Goal: Information Seeking & Learning: Check status

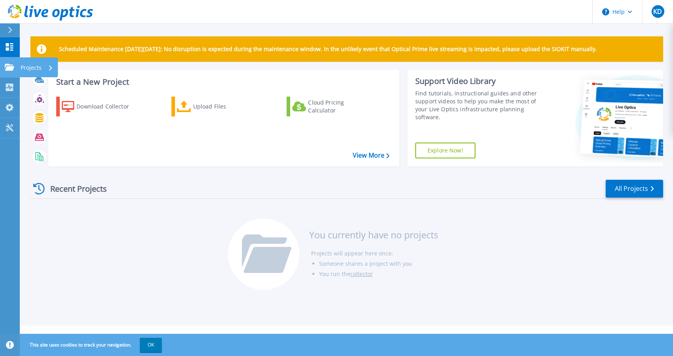
click at [28, 66] on p "Projects" at bounding box center [31, 67] width 21 height 21
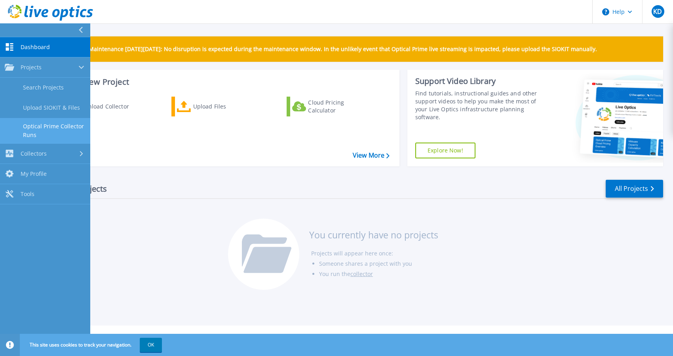
click at [57, 127] on link "Optical Prime Collector Runs" at bounding box center [45, 130] width 90 height 25
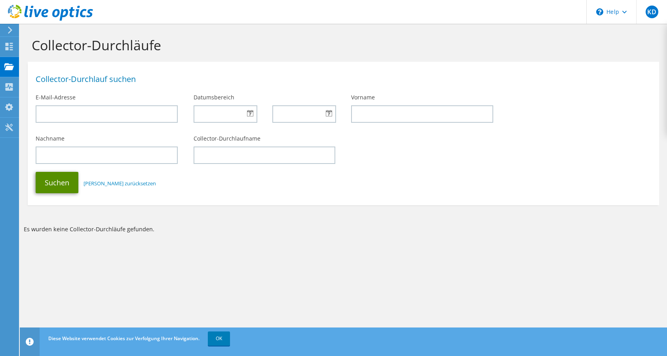
click at [55, 189] on button "Suchen" at bounding box center [57, 182] width 43 height 21
click at [12, 85] on use at bounding box center [10, 87] width 8 height 8
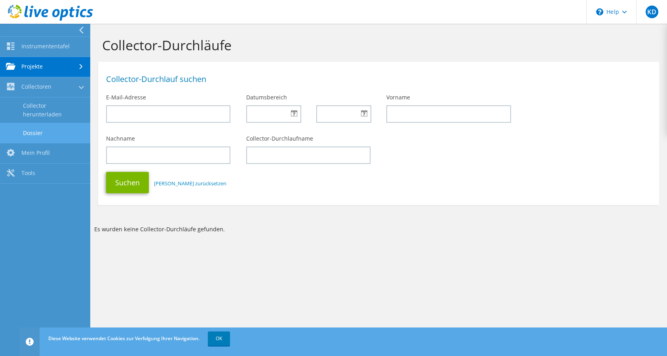
click at [33, 137] on link "Dossier" at bounding box center [45, 133] width 90 height 20
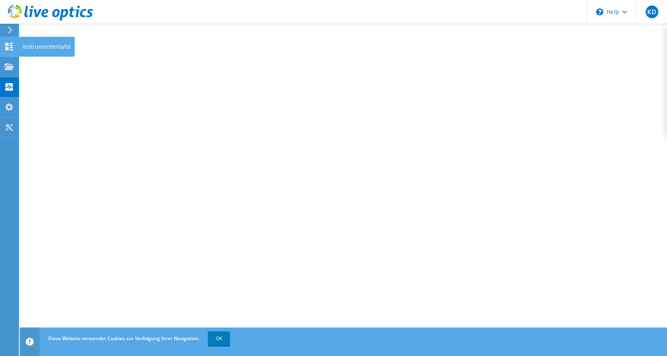
click at [13, 49] on icon at bounding box center [8, 47] width 9 height 8
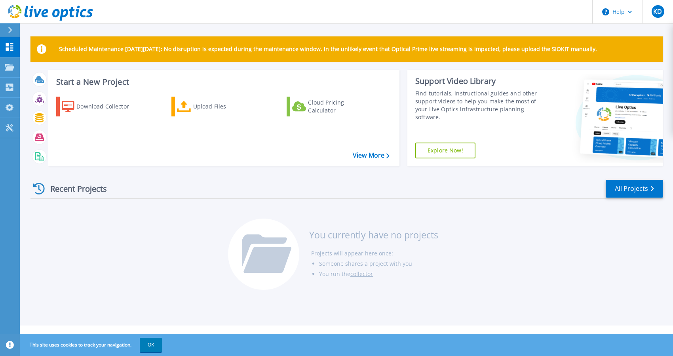
click at [114, 238] on div "Recent Projects All Projects You currently have no projects Projects will appea…" at bounding box center [346, 235] width 632 height 125
click at [13, 31] on div at bounding box center [13, 29] width 13 height 13
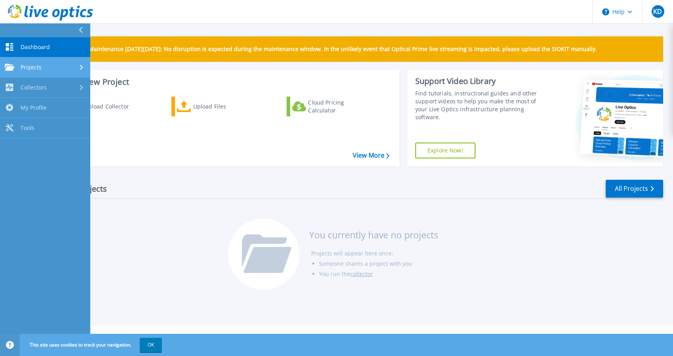
click at [65, 70] on div "Projects" at bounding box center [45, 67] width 81 height 7
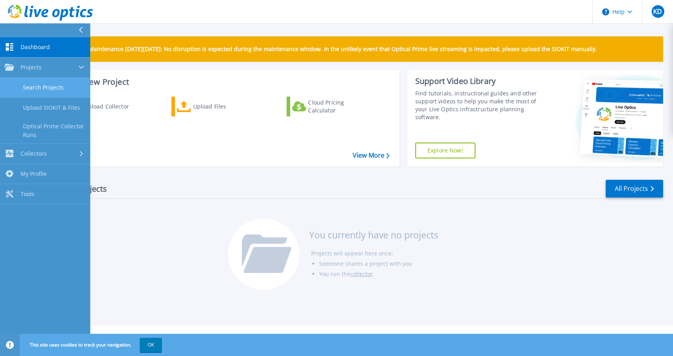
click at [58, 89] on link "Search Projects" at bounding box center [45, 88] width 90 height 20
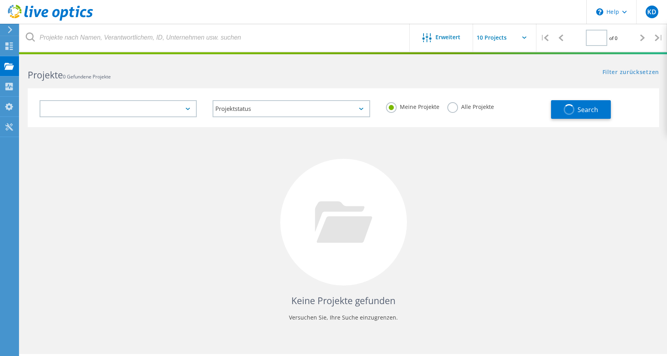
type input "1"
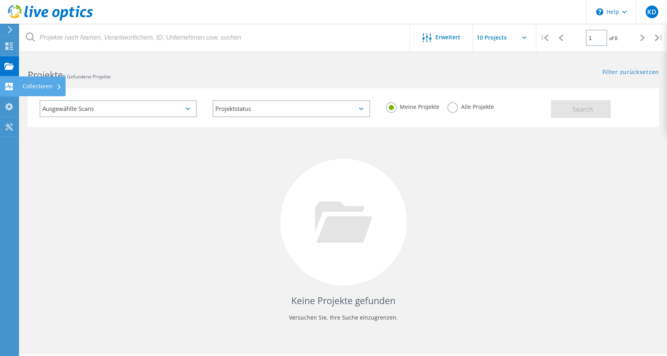
click at [34, 86] on div "Collectoren" at bounding box center [42, 86] width 39 height 6
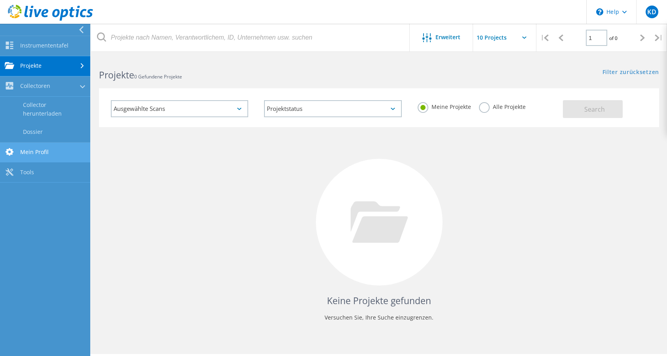
click at [58, 149] on link "Mein Profil" at bounding box center [45, 152] width 90 height 20
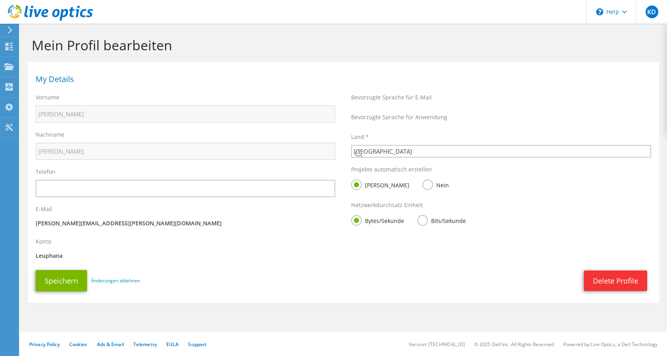
select select "56"
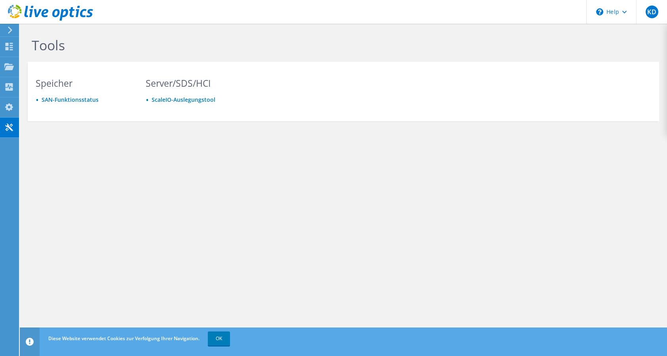
click at [167, 156] on div "Tools Speicher SAN-Funktionsstatus Server/SDS/HCI ScaleIO-Auslegungstool" at bounding box center [343, 96] width 647 height 145
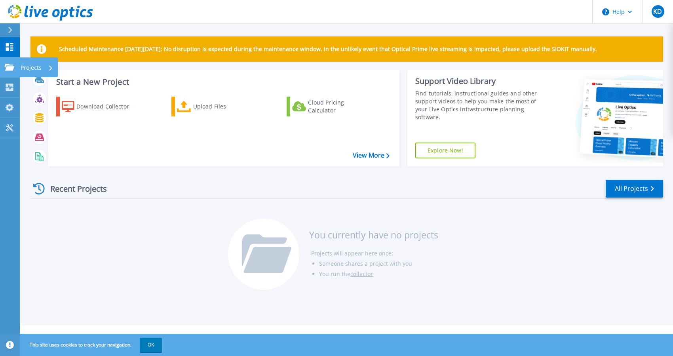
click at [12, 66] on icon at bounding box center [9, 67] width 9 height 7
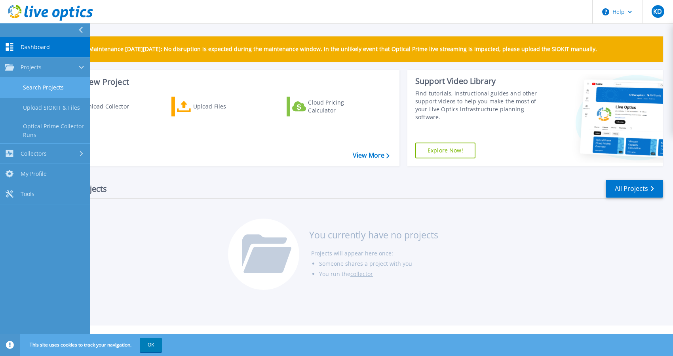
click at [55, 83] on link "Search Projects" at bounding box center [45, 88] width 90 height 20
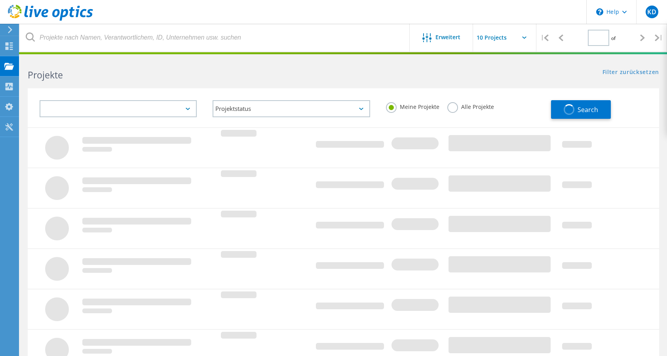
type input "1"
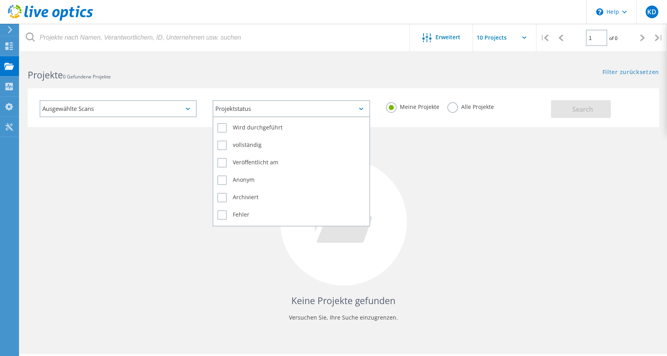
click at [319, 108] on div "Projektstatus" at bounding box center [290, 108] width 157 height 17
click at [318, 104] on div "Projektstatus" at bounding box center [290, 108] width 157 height 17
click at [306, 123] on label "Wird durchgeführt" at bounding box center [291, 127] width 148 height 9
click at [0, 0] on input "Wird durchgeführt" at bounding box center [0, 0] width 0 height 0
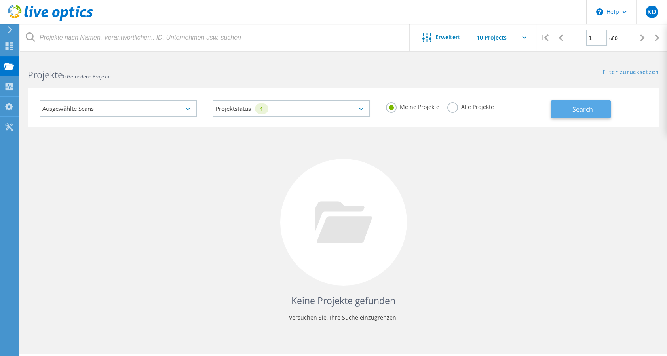
click at [565, 115] on button "Search" at bounding box center [581, 109] width 60 height 18
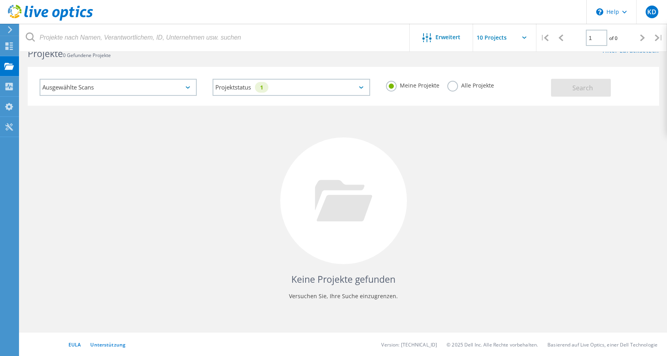
click at [458, 90] on div "Alle Projekte" at bounding box center [470, 86] width 47 height 11
click at [456, 88] on label "Alle Projekte" at bounding box center [470, 85] width 47 height 8
click at [0, 0] on input "Alle Projekte" at bounding box center [0, 0] width 0 height 0
click at [580, 89] on span "Search" at bounding box center [582, 87] width 21 height 9
click at [157, 92] on div "Ausgewählte Scans" at bounding box center [118, 87] width 157 height 17
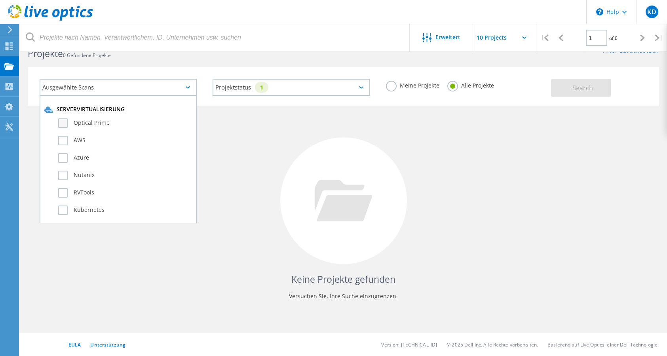
click at [97, 120] on label "Optical Prime" at bounding box center [125, 122] width 134 height 9
click at [0, 0] on input "Optical Prime" at bounding box center [0, 0] width 0 height 0
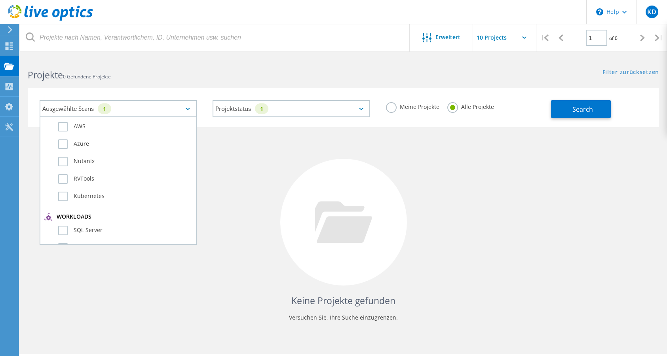
scroll to position [0, 0]
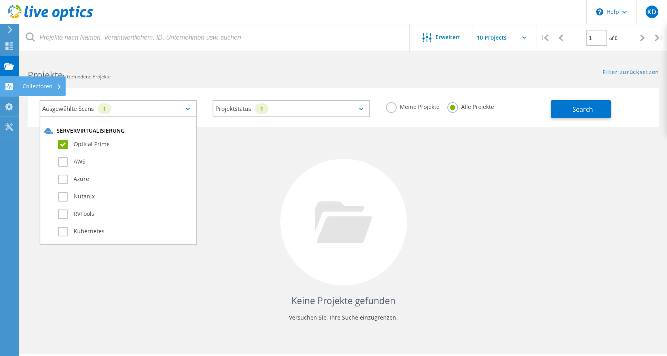
click at [27, 83] on div "Collectoren" at bounding box center [42, 86] width 39 height 6
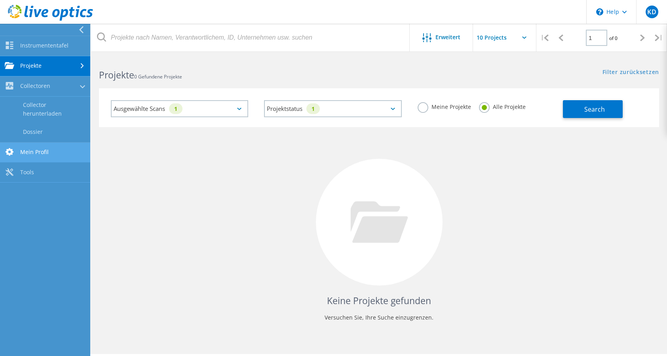
click at [42, 147] on link "Mein Profil" at bounding box center [45, 152] width 90 height 20
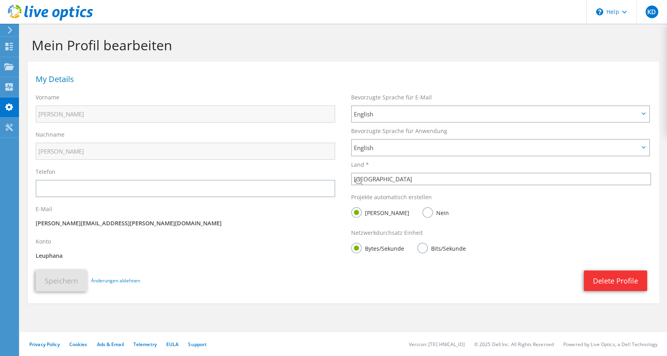
select select "56"
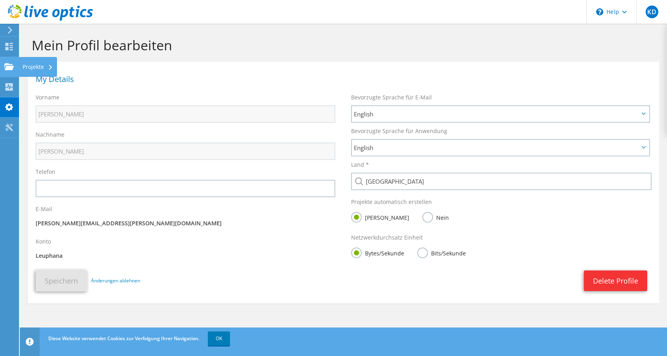
click at [24, 61] on div "Projekte" at bounding box center [38, 67] width 38 height 20
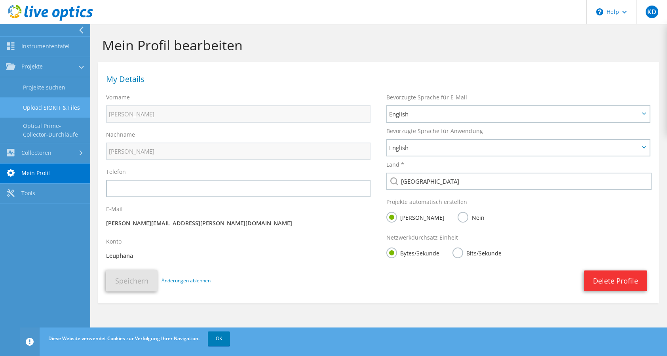
click at [64, 108] on link "Upload SIOKIT & Files" at bounding box center [45, 107] width 90 height 20
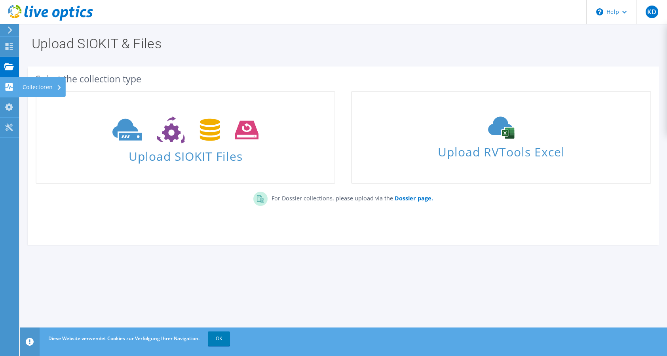
click at [33, 87] on div "Collectoren" at bounding box center [42, 87] width 47 height 20
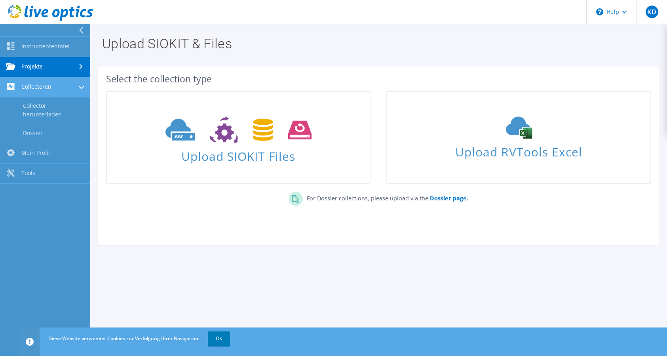
click at [45, 89] on link "Collectoren" at bounding box center [45, 87] width 90 height 20
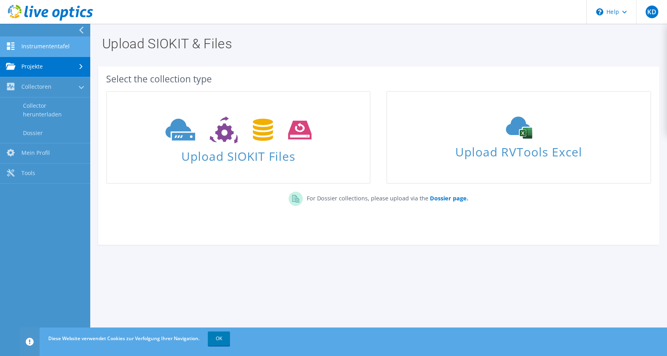
click at [34, 48] on link "Instrumententafel" at bounding box center [45, 47] width 90 height 20
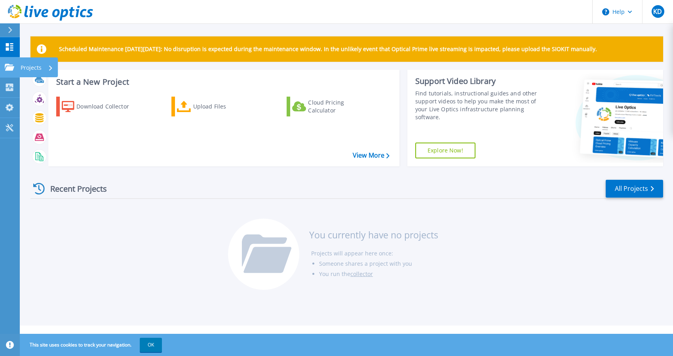
click at [26, 65] on p "Projects" at bounding box center [31, 67] width 21 height 21
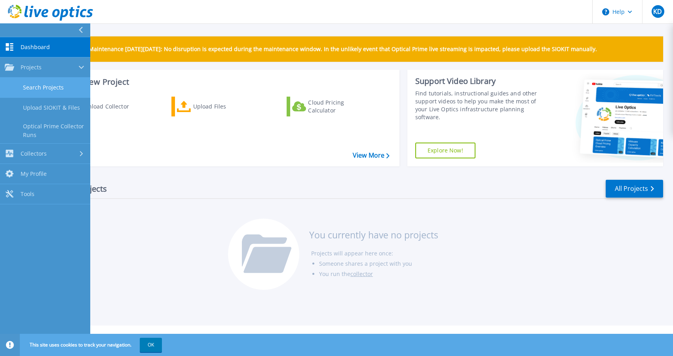
click at [57, 86] on link "Search Projects" at bounding box center [45, 88] width 90 height 20
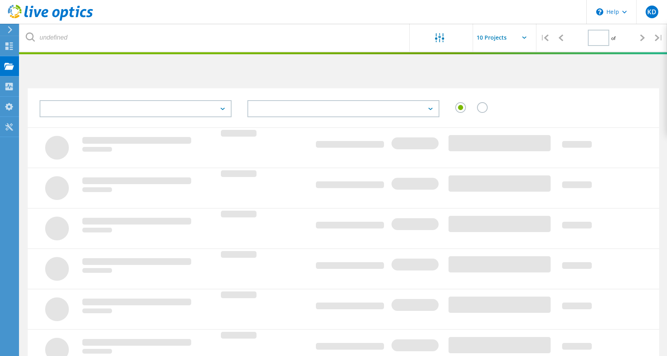
type input "1"
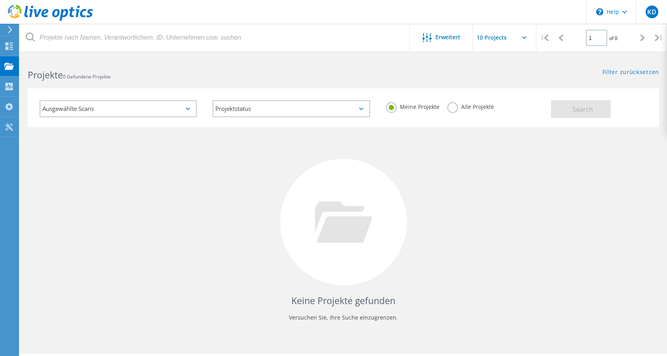
click at [479, 106] on label "Alle Projekte" at bounding box center [470, 106] width 47 height 8
click at [0, 0] on input "Alle Projekte" at bounding box center [0, 0] width 0 height 0
click at [570, 118] on div "Ausgewählte Scans Projektstatus Wird durchgeführt vollständig Veröffentlicht am…" at bounding box center [343, 107] width 631 height 39
click at [571, 114] on button "Search" at bounding box center [581, 109] width 60 height 18
click at [480, 43] on input "text" at bounding box center [512, 38] width 79 height 28
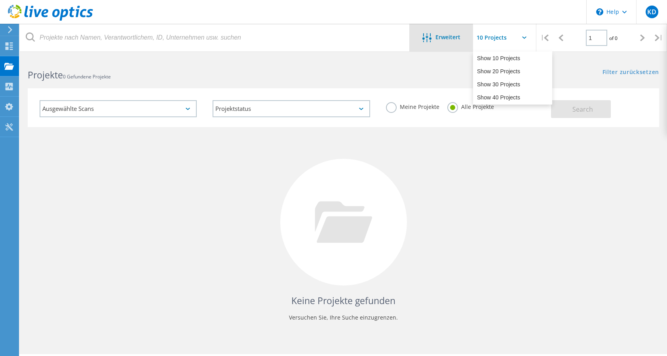
click at [435, 37] on span "Erweitert" at bounding box center [447, 37] width 25 height 6
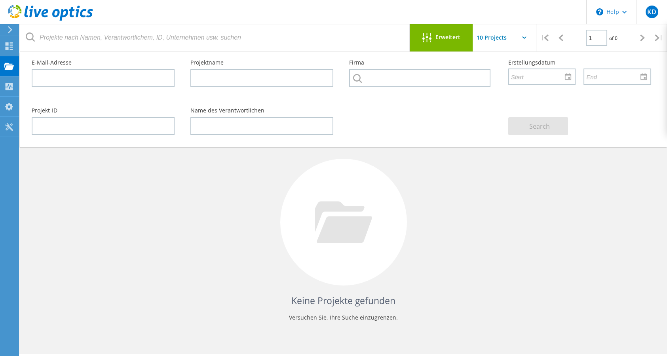
click at [435, 37] on span "Erweitert" at bounding box center [447, 37] width 25 height 6
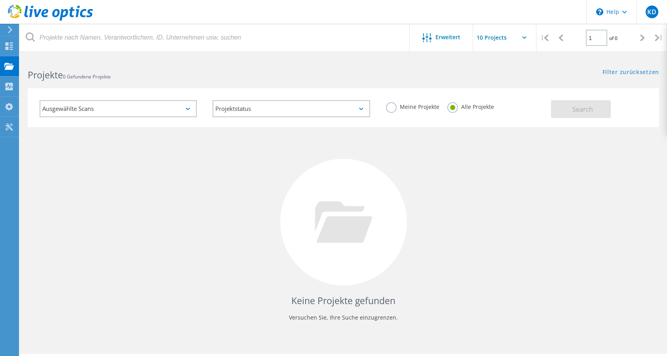
click at [484, 174] on div "Keine Projekte gefunden Versuchen Sie, Ihre Suche einzugrenzen." at bounding box center [343, 229] width 631 height 205
